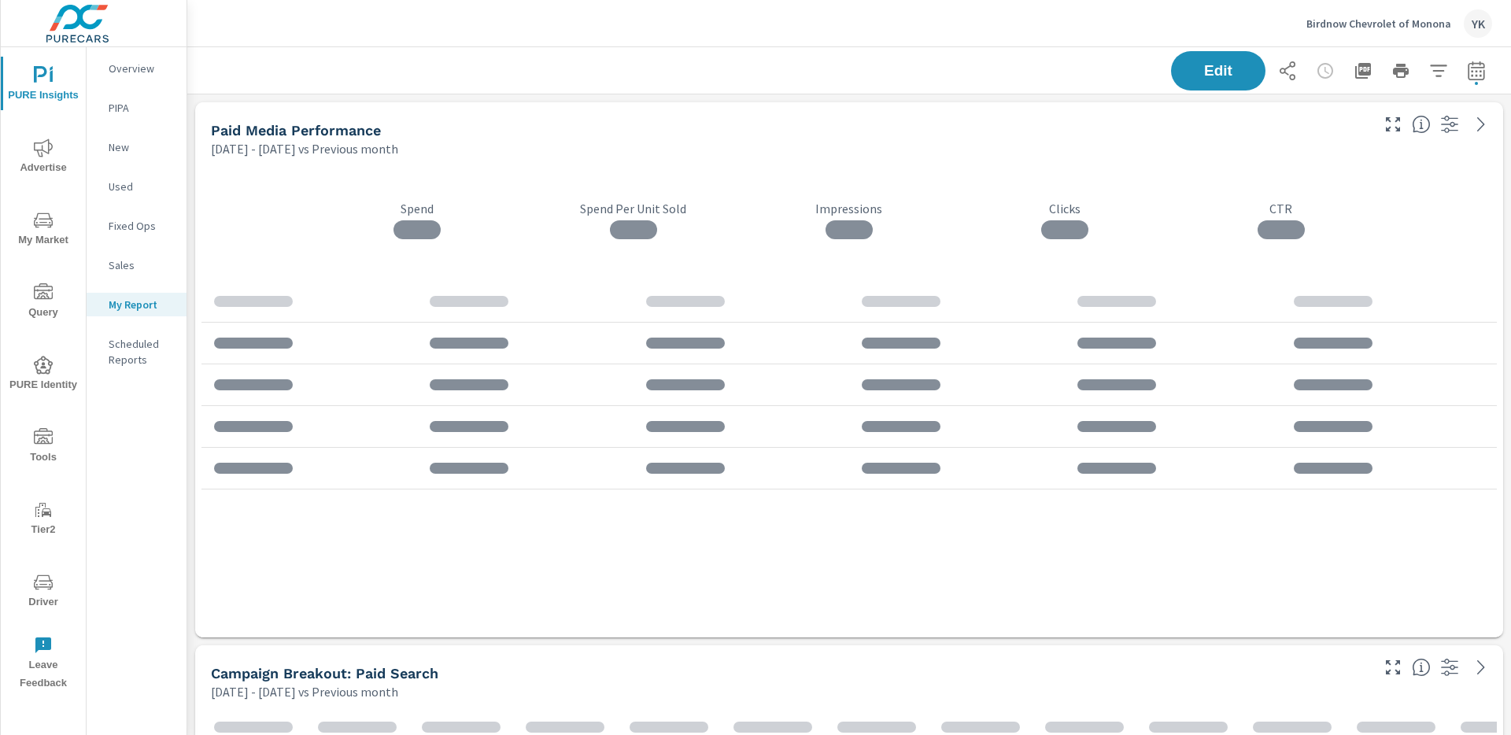
scroll to position [4896, 1325]
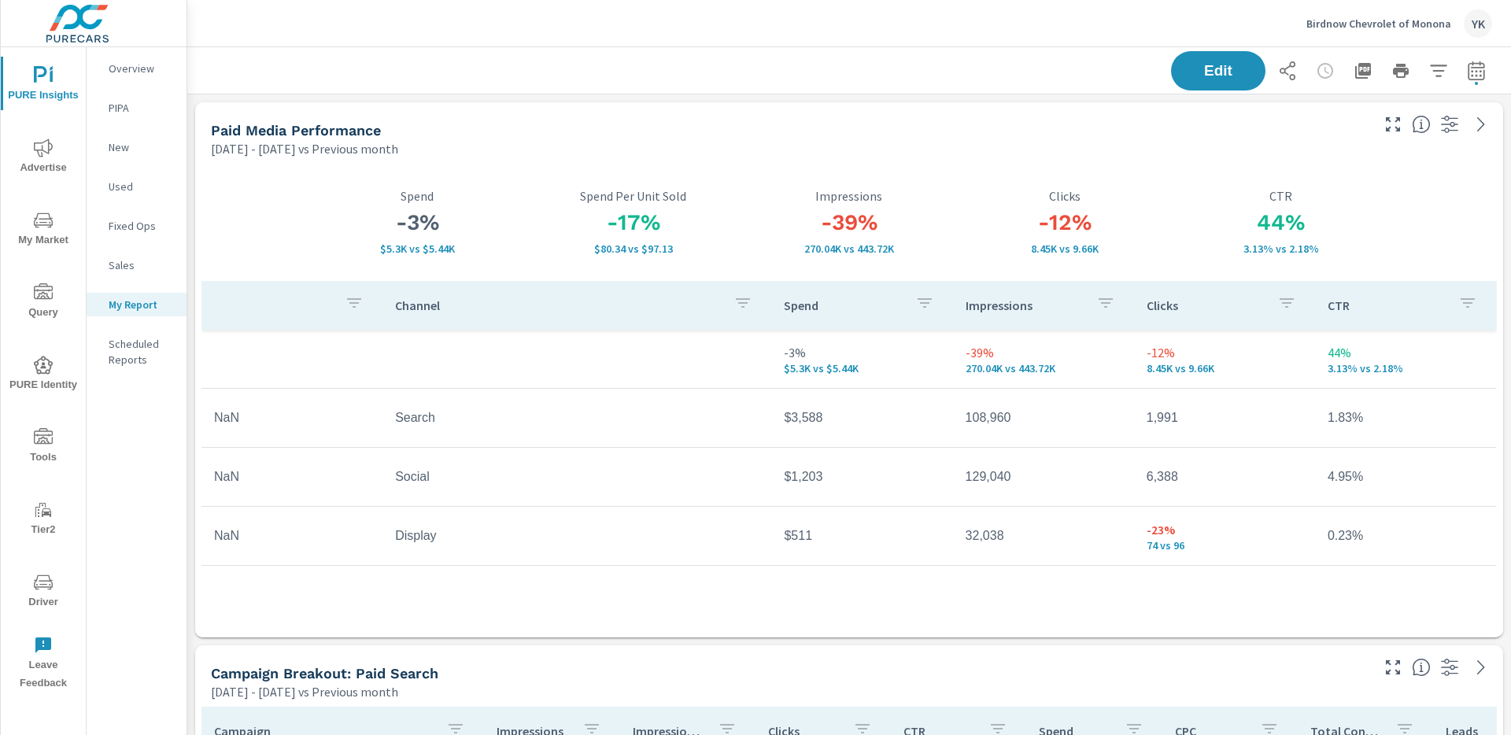
click at [1462, 74] on button "button" at bounding box center [1476, 70] width 31 height 31
select select "Previous month"
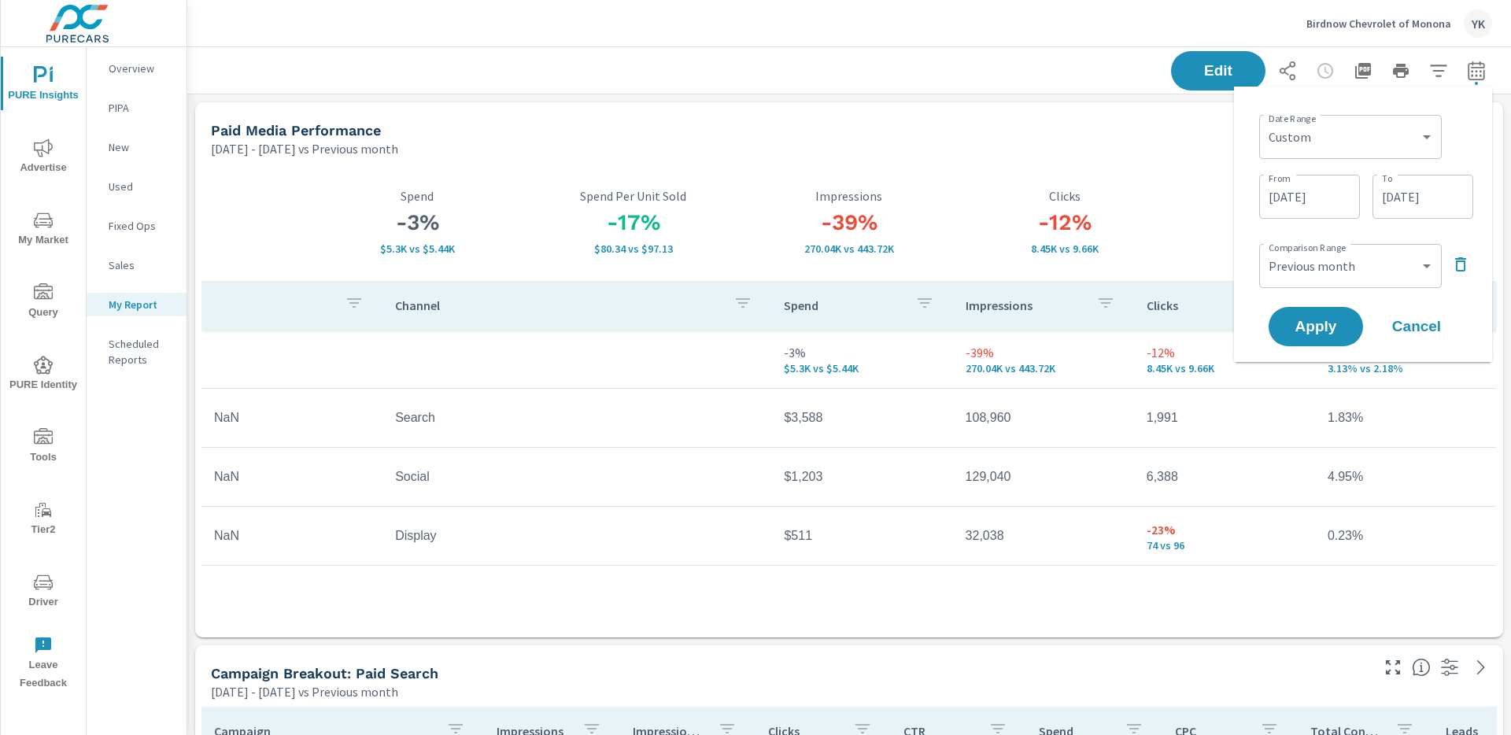
click at [1362, 153] on div "Custom [DATE] Last week Last 7 days Last 14 days Last 30 days Last 45 days Last…" at bounding box center [1350, 137] width 183 height 44
click at [1337, 131] on select "Custom [DATE] Last week Last 7 days Last 14 days Last 30 days Last 45 days Last…" at bounding box center [1351, 136] width 170 height 31
click at [1266, 121] on select "Custom [DATE] Last week Last 7 days Last 14 days Last 30 days Last 45 days Last…" at bounding box center [1351, 136] width 170 height 31
select select "Last month"
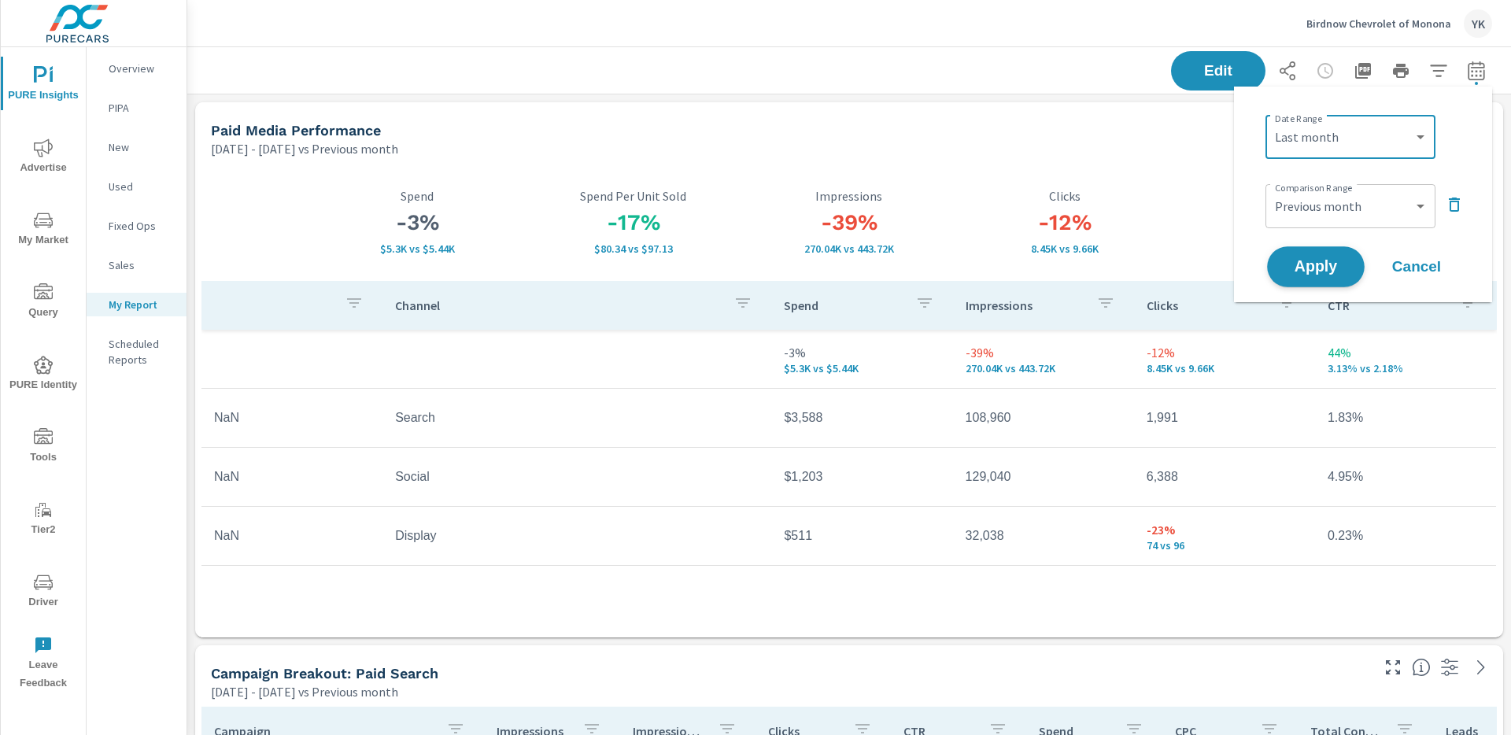
click at [1323, 282] on button "Apply" at bounding box center [1316, 266] width 98 height 41
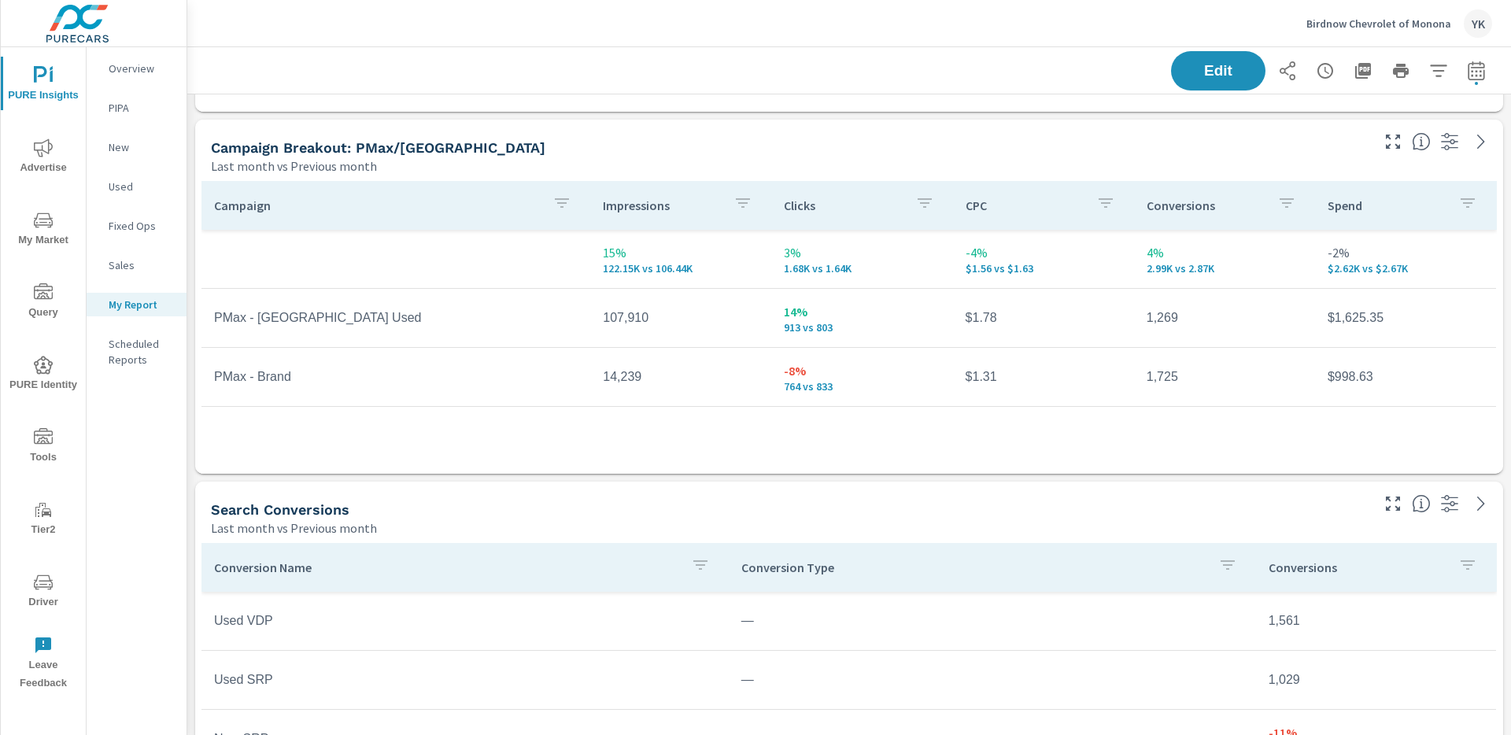
scroll to position [1068, 0]
click at [643, 331] on td "107,910" at bounding box center [680, 318] width 181 height 39
drag, startPoint x: 641, startPoint y: 327, endPoint x: 626, endPoint y: 327, distance: 14.2
click at [626, 327] on td "107,910" at bounding box center [680, 318] width 181 height 39
click at [630, 313] on td "107,910" at bounding box center [680, 318] width 181 height 39
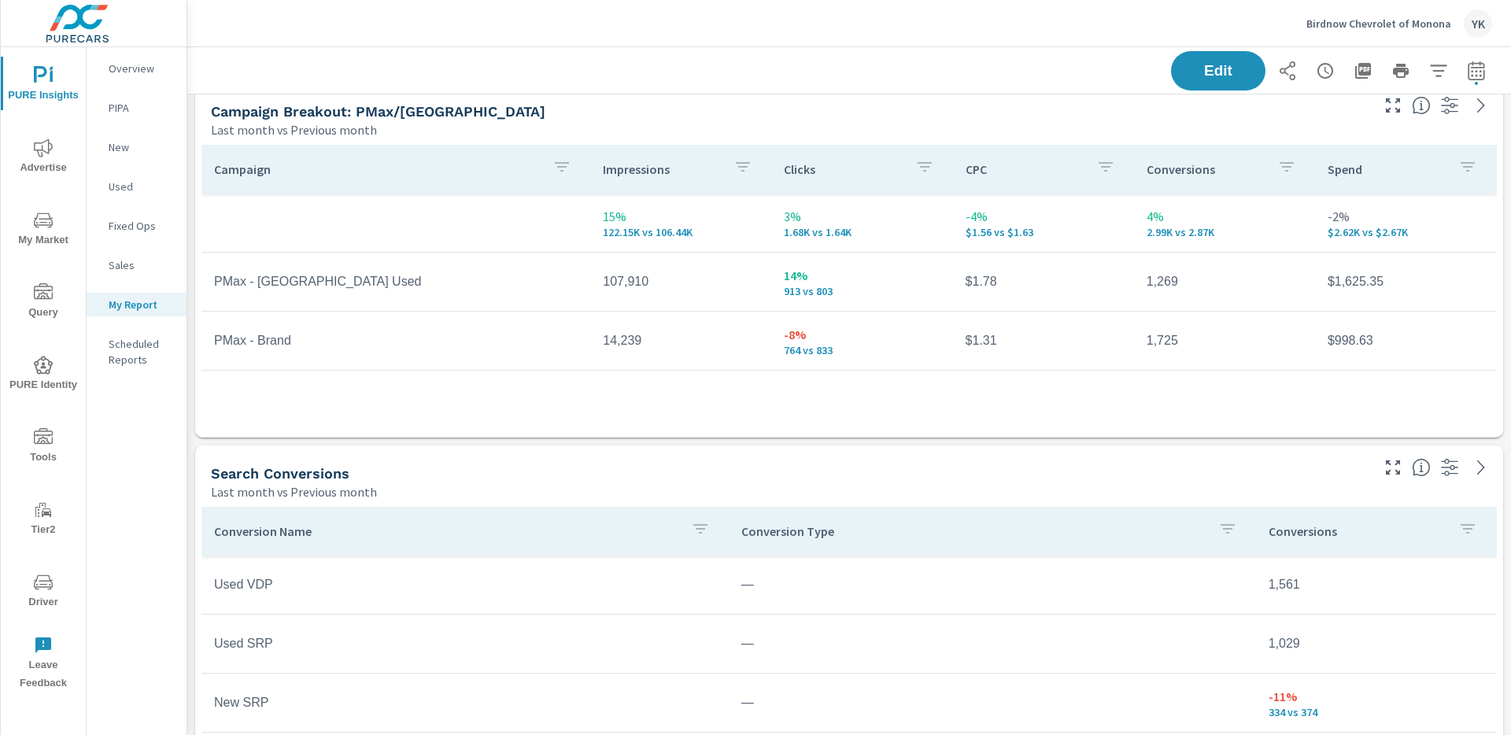
scroll to position [1106, 0]
click at [39, 164] on span "Advertise" at bounding box center [44, 158] width 76 height 39
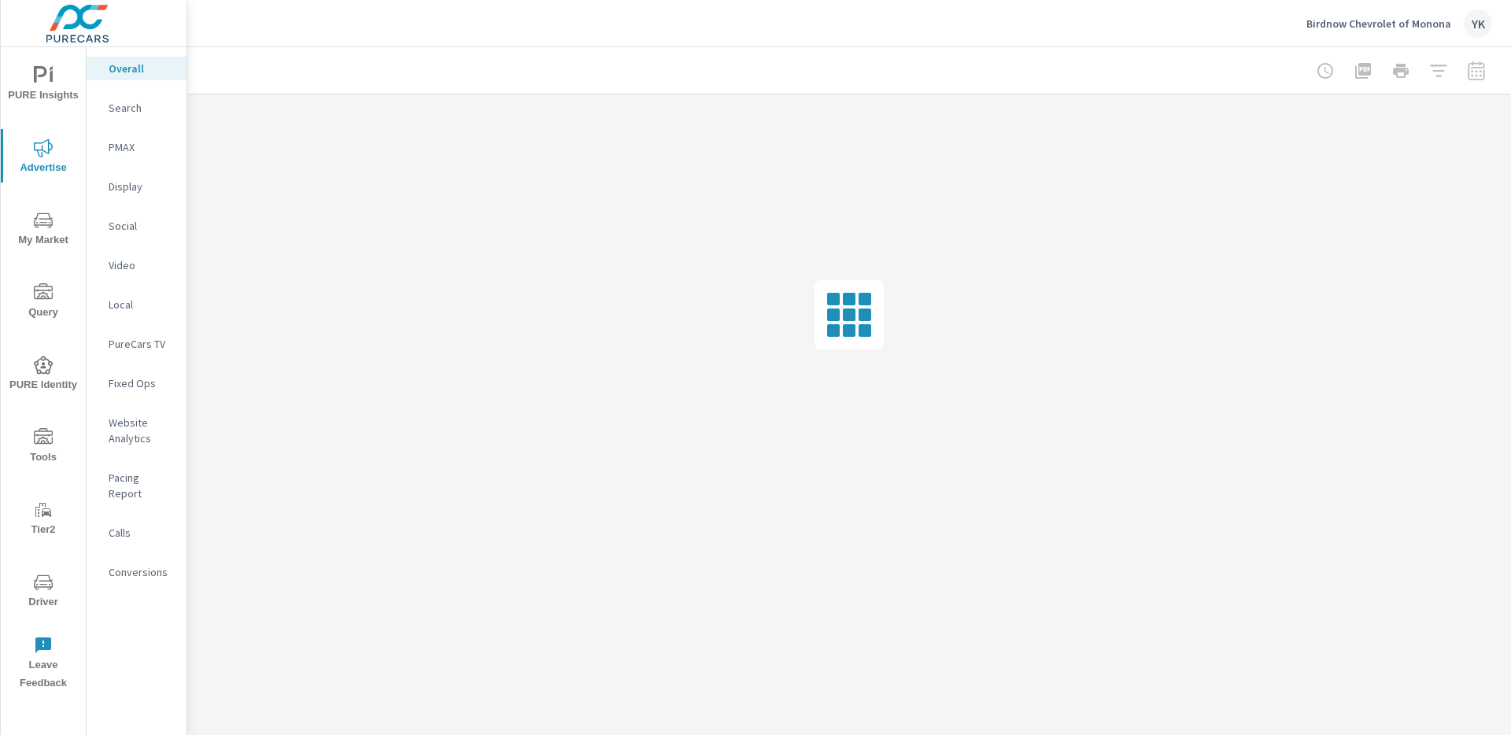
click at [123, 156] on div "PMAX" at bounding box center [137, 147] width 100 height 24
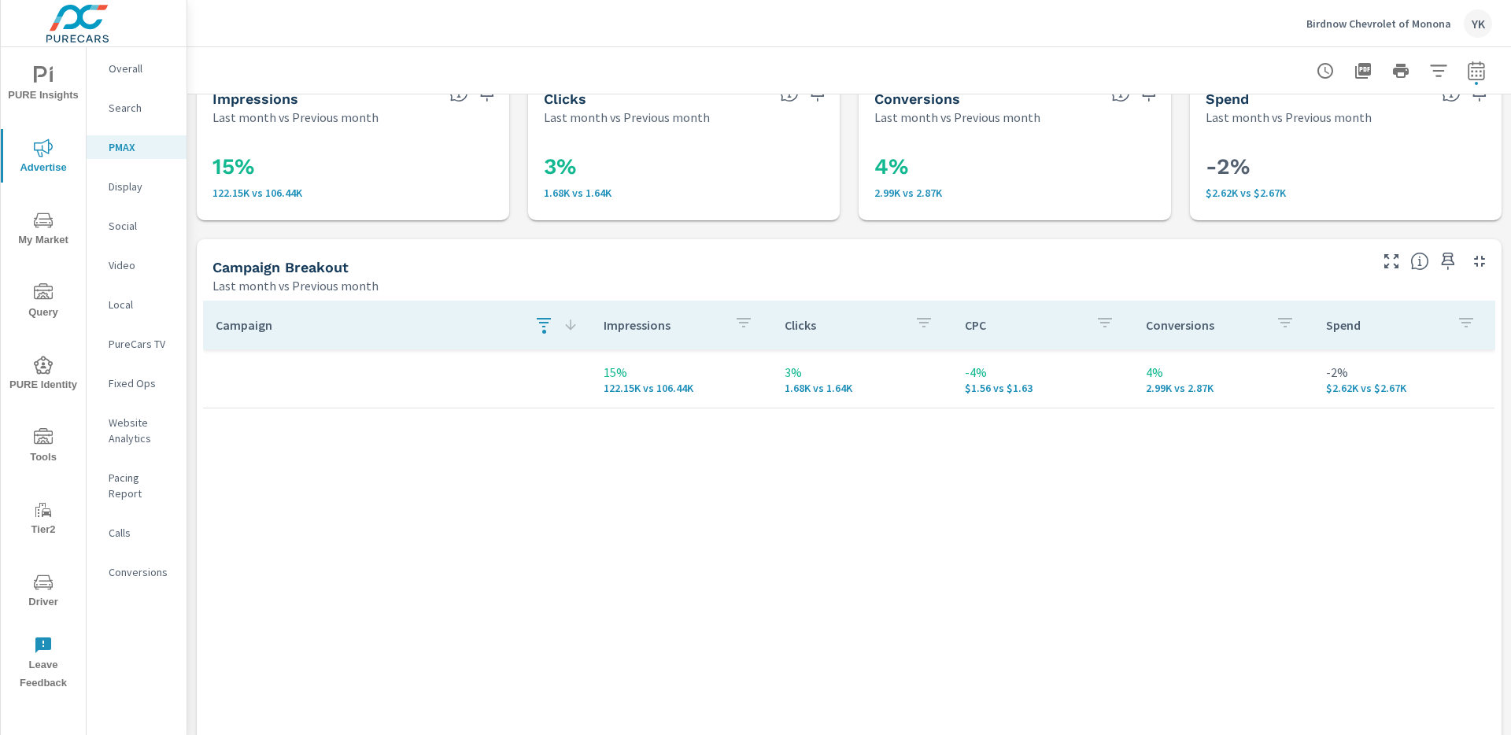
scroll to position [32, 0]
click at [539, 321] on icon "button" at bounding box center [543, 323] width 19 height 19
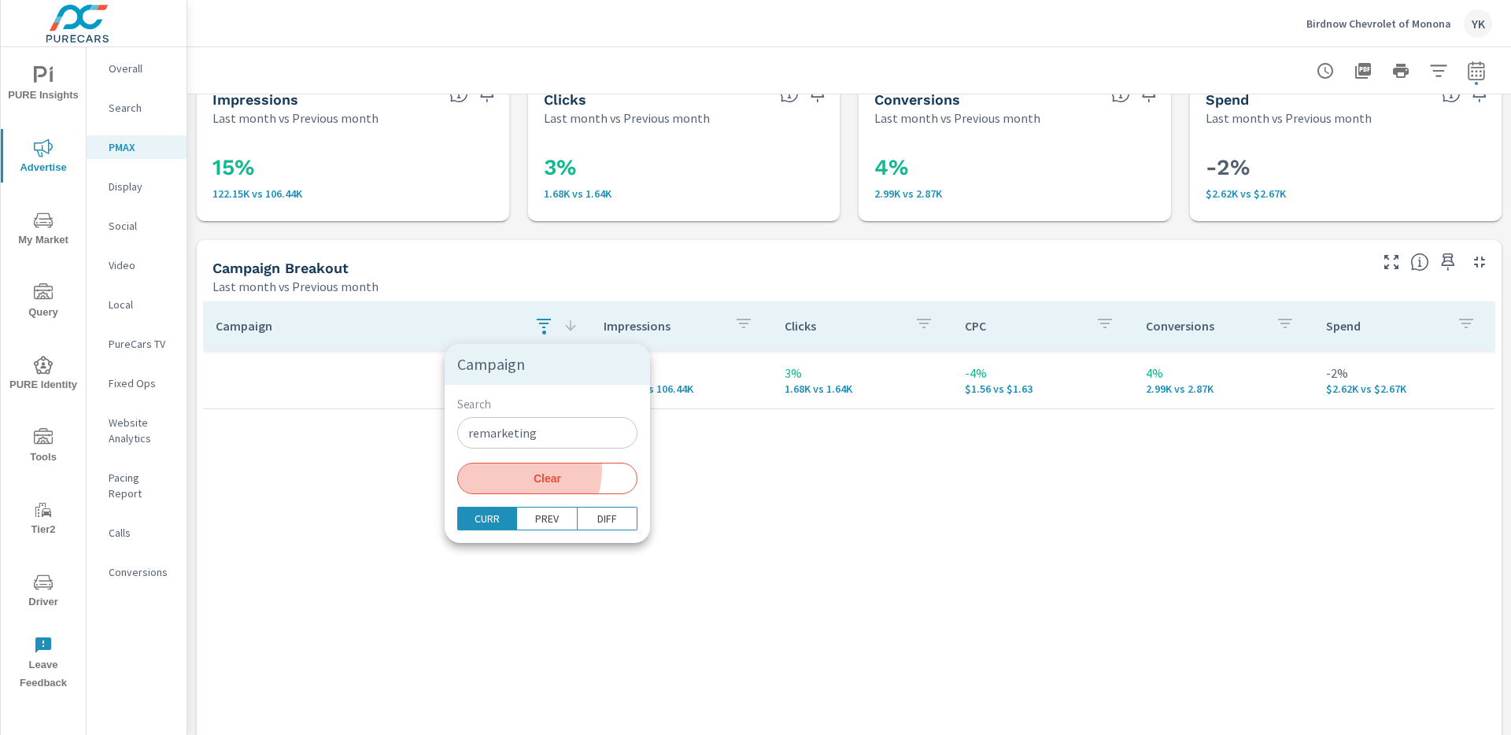
click at [516, 470] on button "Clear" at bounding box center [547, 478] width 180 height 31
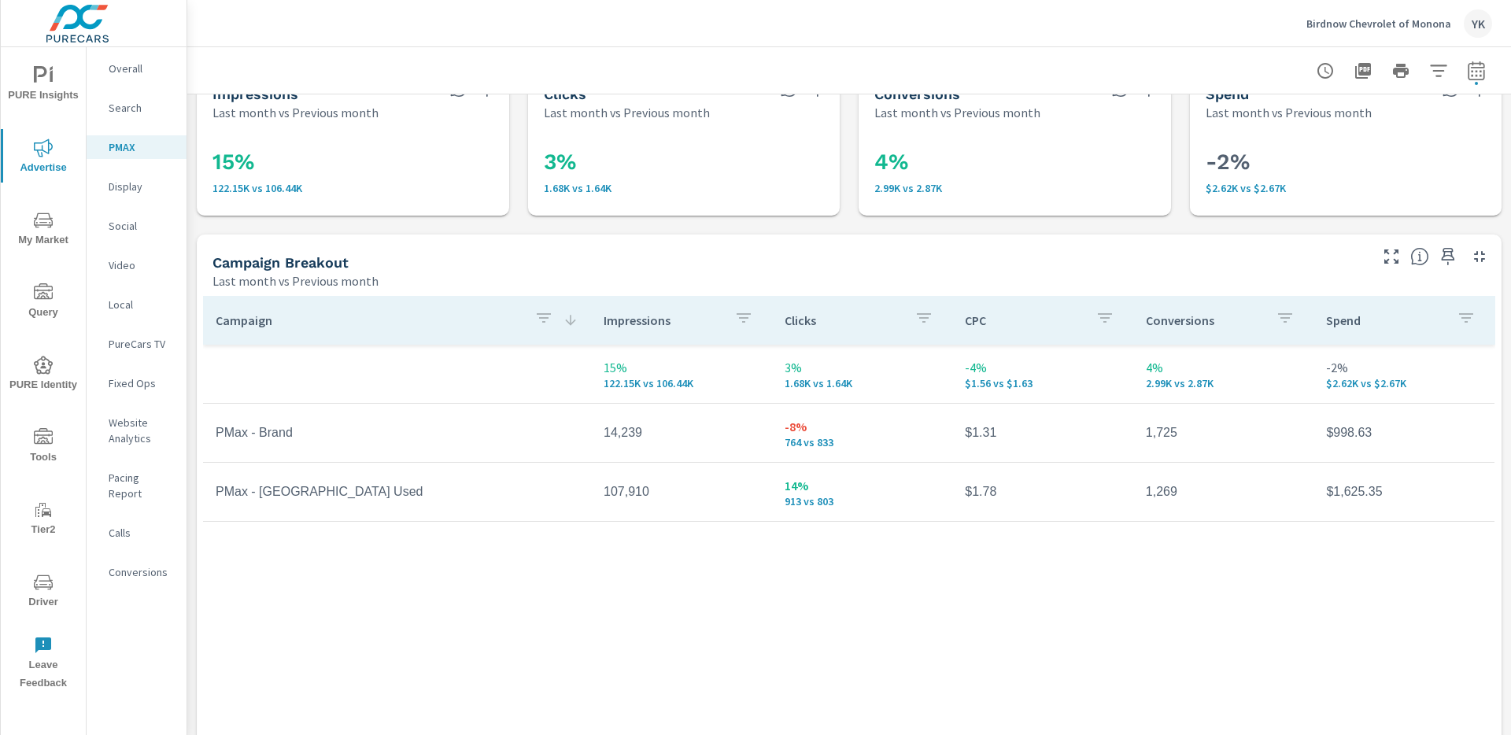
scroll to position [43, 0]
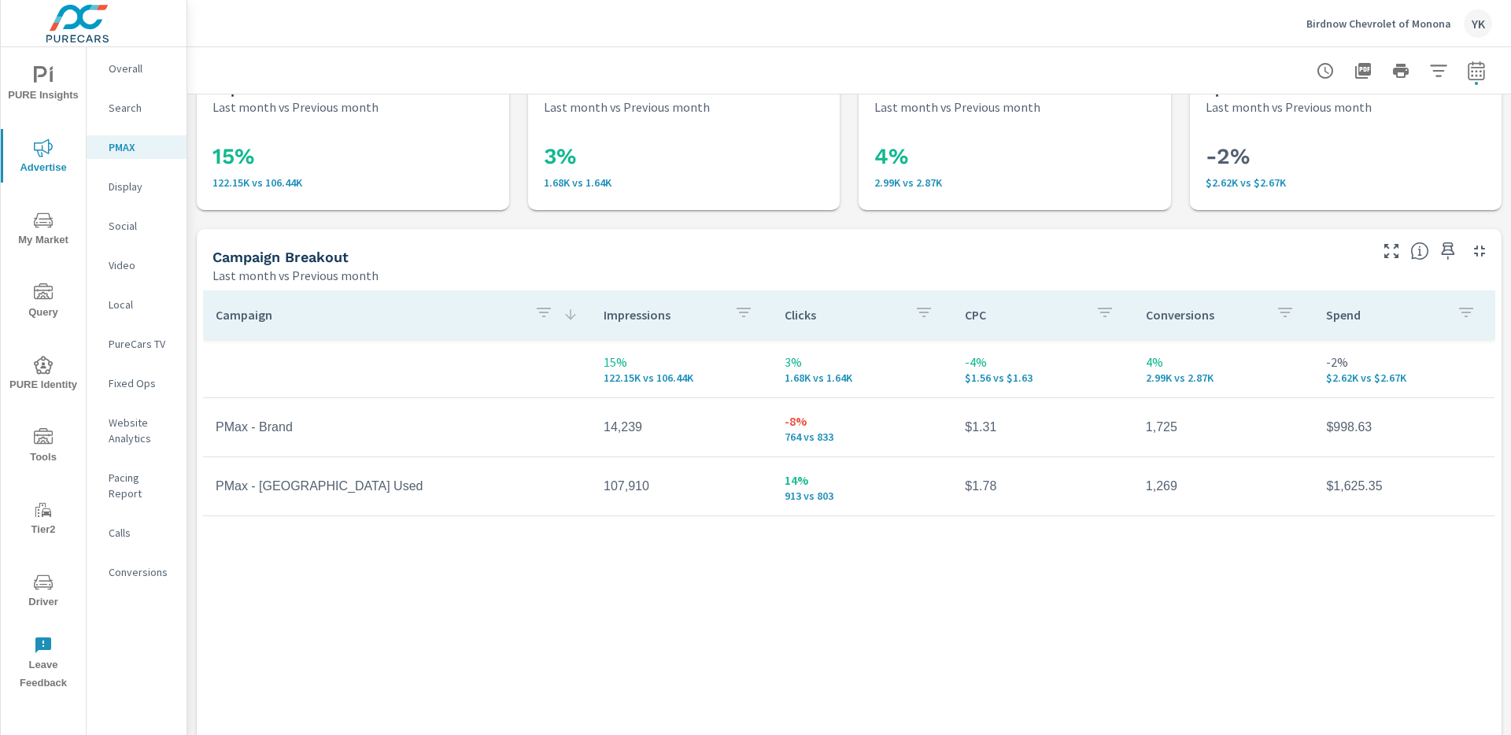
click at [42, 91] on span "PURE Insights" at bounding box center [44, 85] width 76 height 39
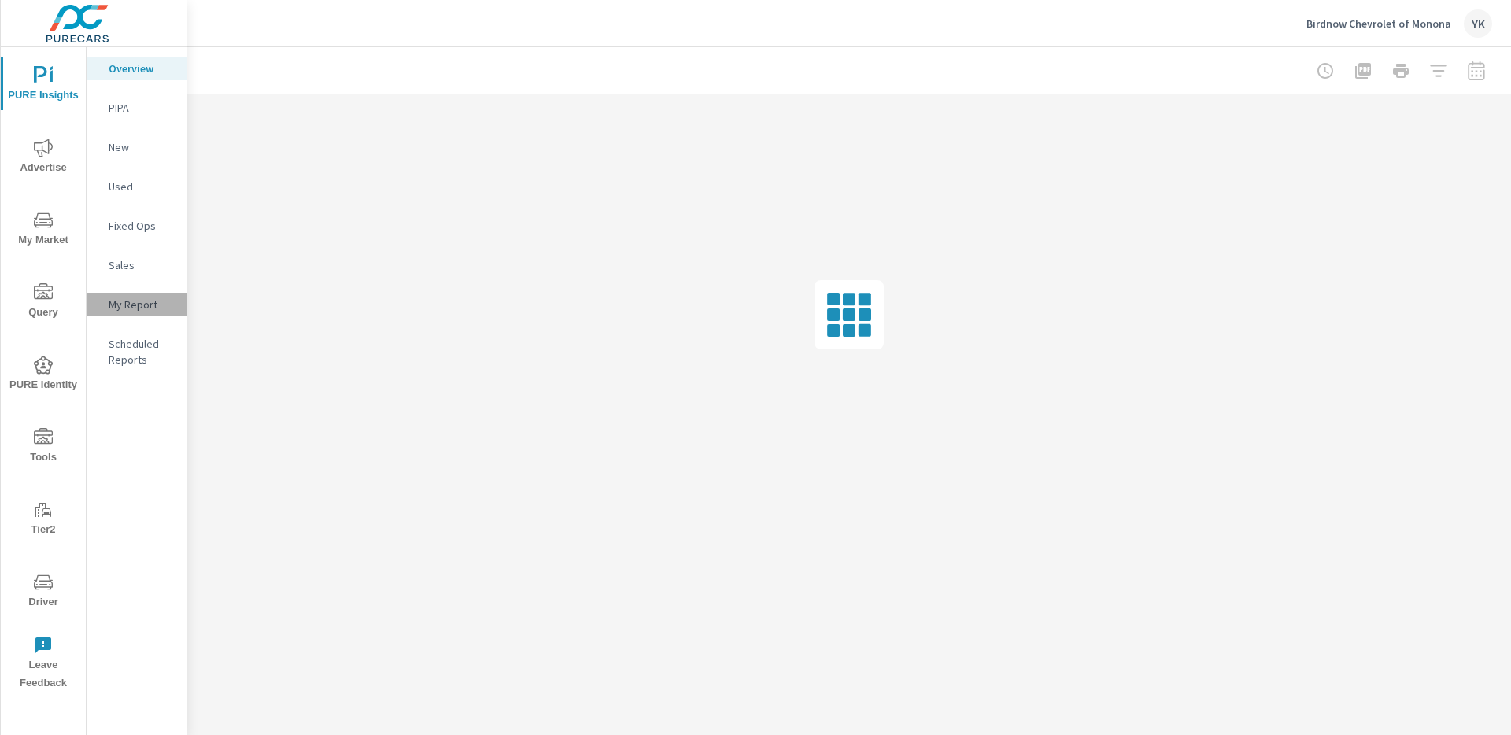
click at [126, 314] on div "My Report" at bounding box center [137, 305] width 100 height 24
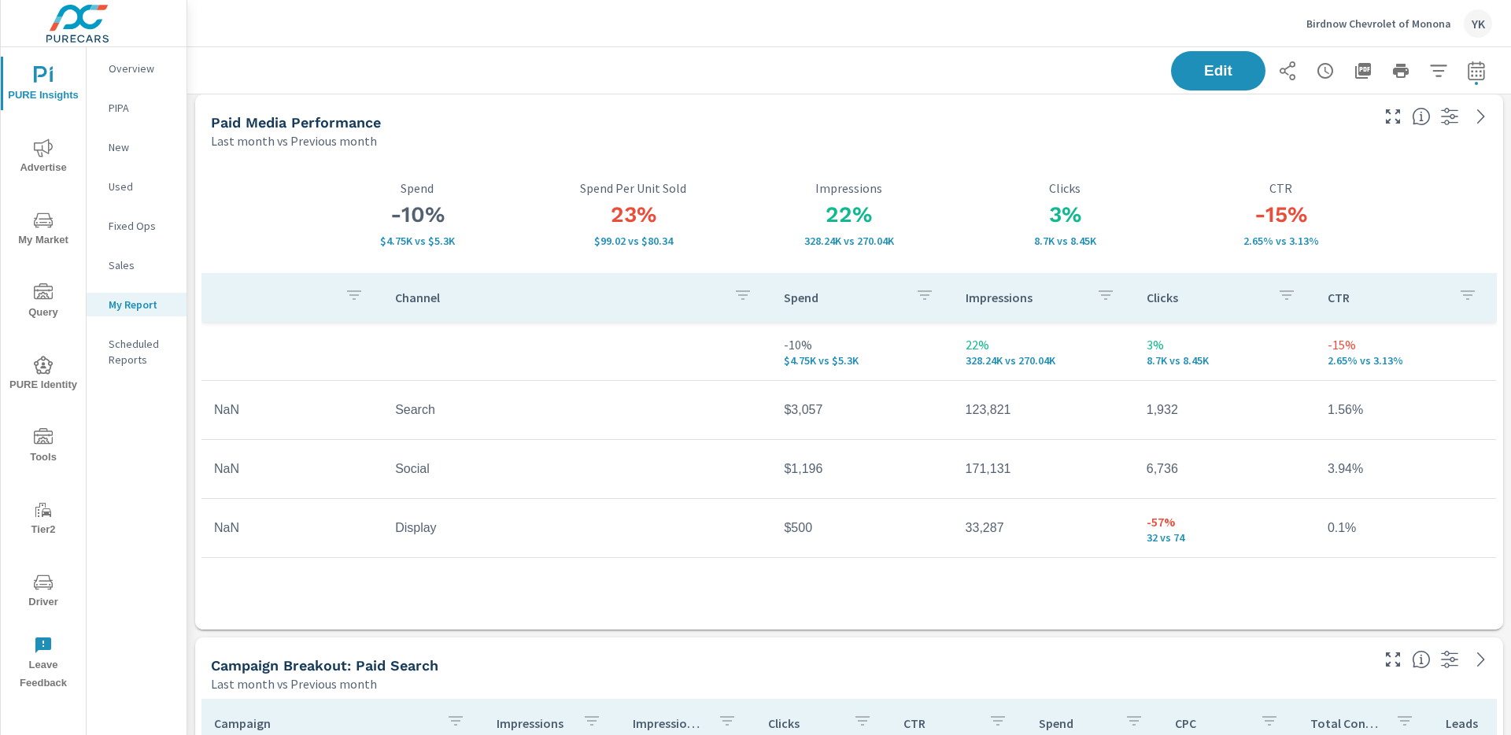
scroll to position [5, 0]
click at [493, 205] on h3 "-10%" at bounding box center [417, 218] width 216 height 27
